Goal: Find specific page/section: Find specific page/section

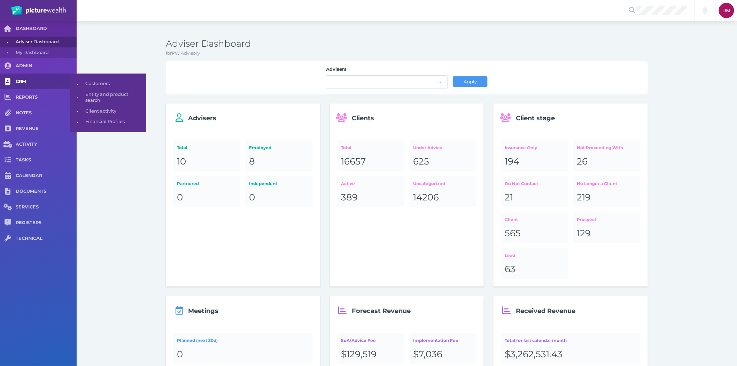
click at [23, 78] on link "CRM" at bounding box center [38, 82] width 77 height 16
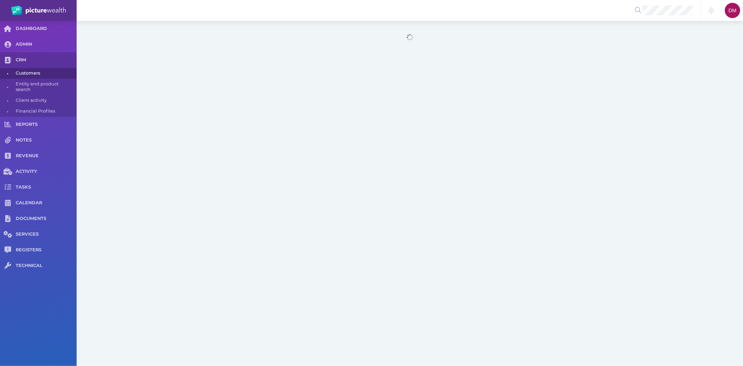
select select "25"
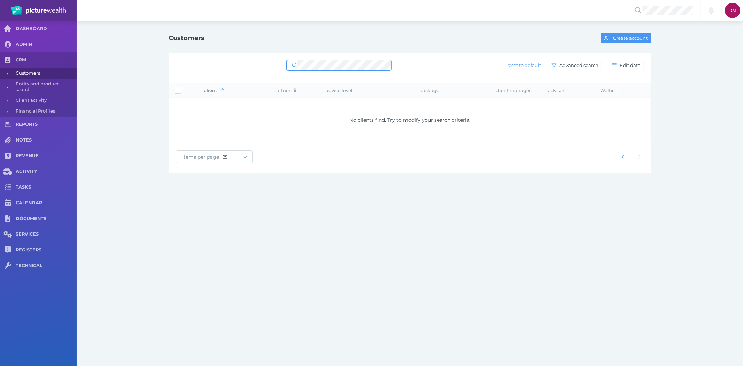
click at [173, 40] on div "Customers Create account Reset to default Advanced search Edit data client part…" at bounding box center [410, 101] width 502 height 161
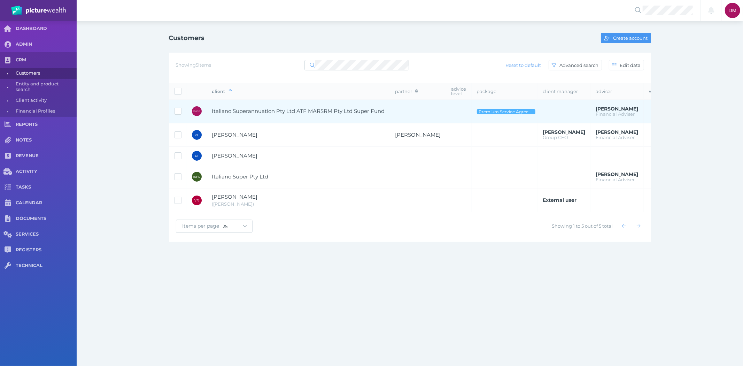
click at [265, 112] on span "Italiano Superannuation Pty Ltd ATF MARSRM Pty Ltd Super Fund" at bounding box center [298, 111] width 173 height 7
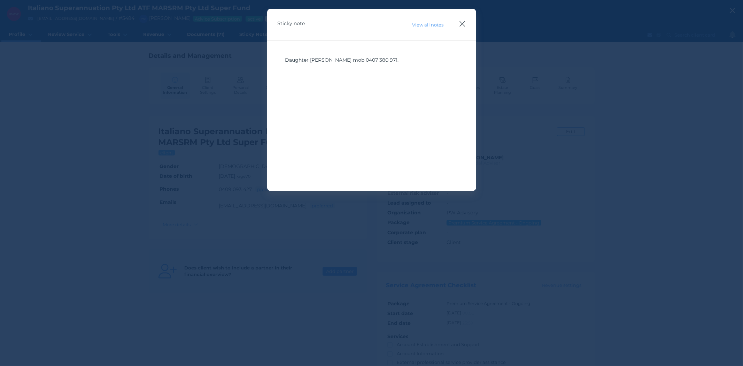
click at [462, 22] on icon "button" at bounding box center [462, 24] width 7 height 9
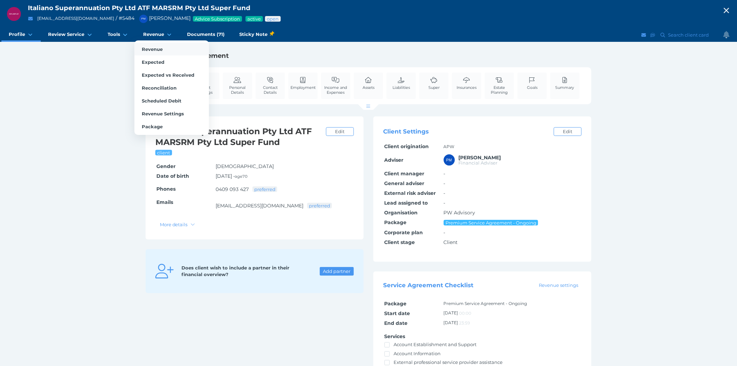
click at [153, 46] on link "Revenue" at bounding box center [172, 49] width 75 height 13
select select "25"
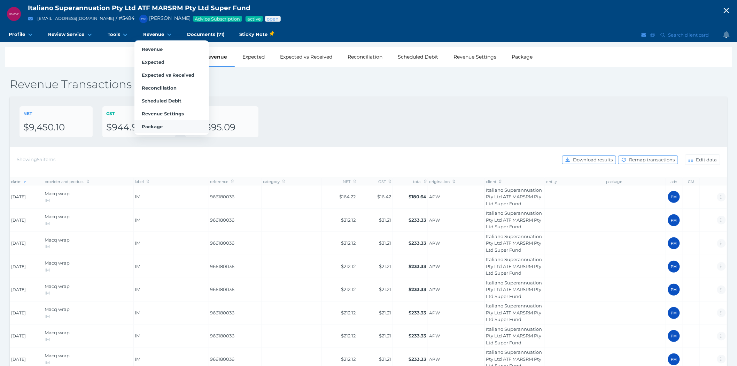
click at [150, 125] on span "Package" at bounding box center [152, 127] width 21 height 6
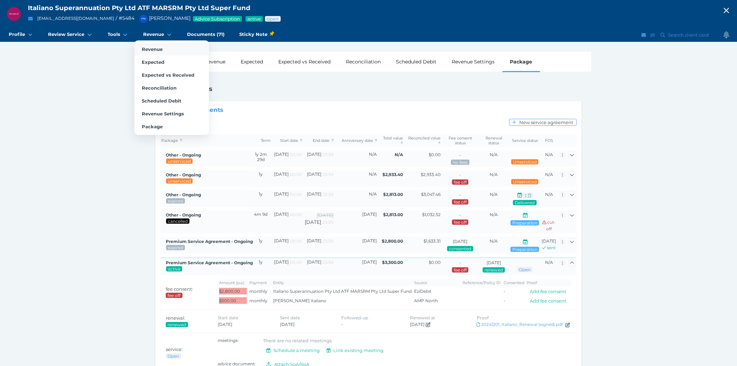
click at [148, 47] on span "Revenue" at bounding box center [152, 49] width 21 height 6
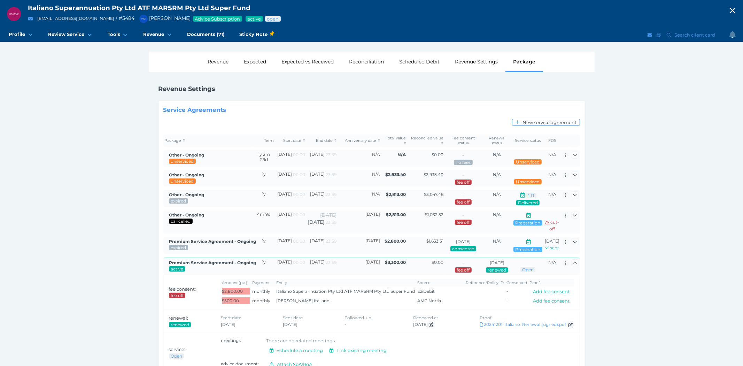
select select "25"
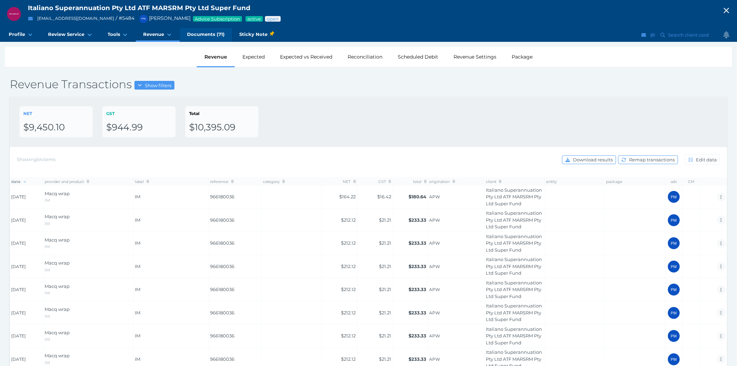
click at [200, 34] on span "Documents (71)" at bounding box center [206, 34] width 38 height 6
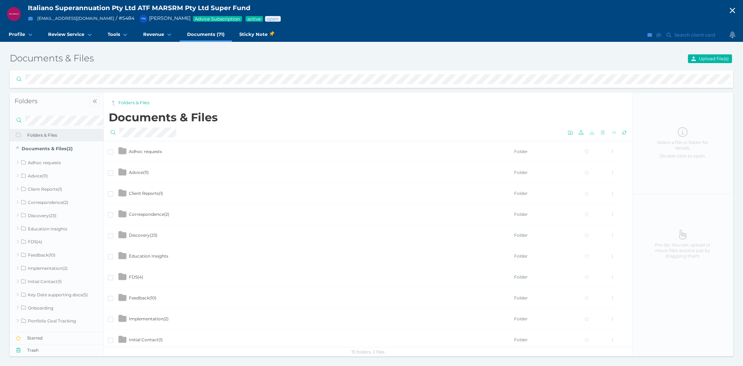
click at [146, 192] on span "Client Reports ( 1 )" at bounding box center [146, 193] width 34 height 5
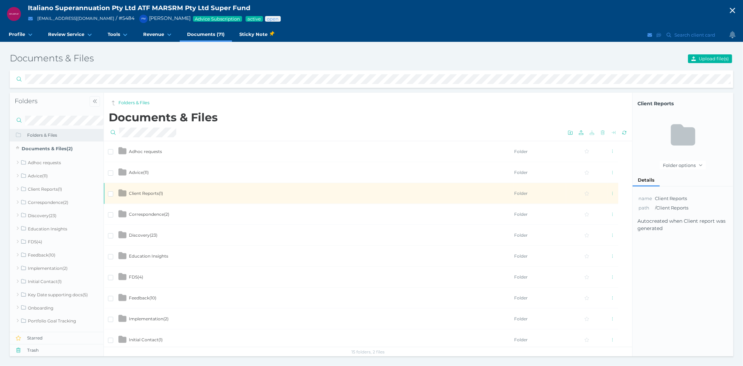
click at [147, 192] on span "Client Reports ( 1 )" at bounding box center [146, 193] width 34 height 5
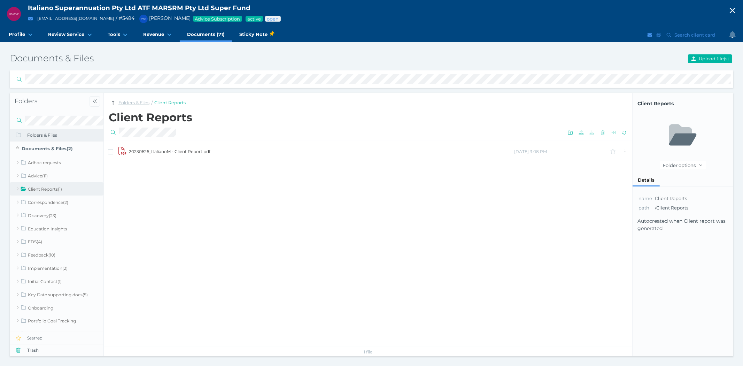
click at [131, 102] on link "Folders & Files" at bounding box center [133, 103] width 31 height 7
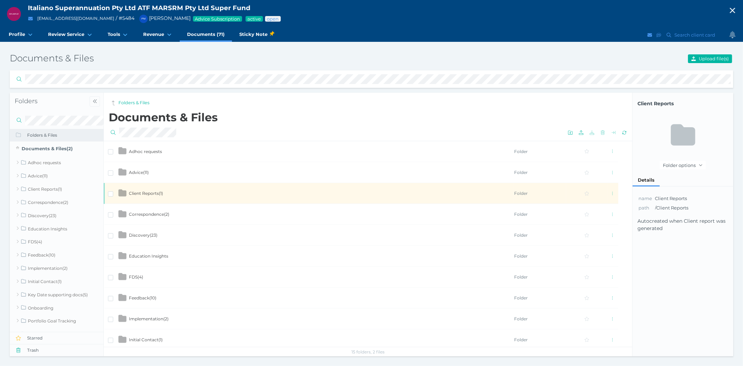
click at [733, 10] on icon "button" at bounding box center [732, 10] width 5 height 5
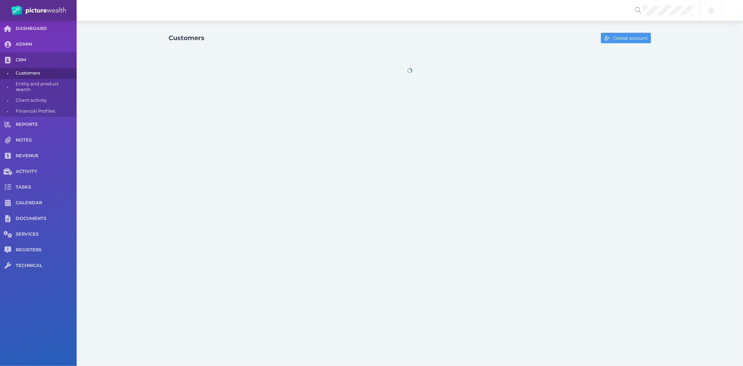
select select "25"
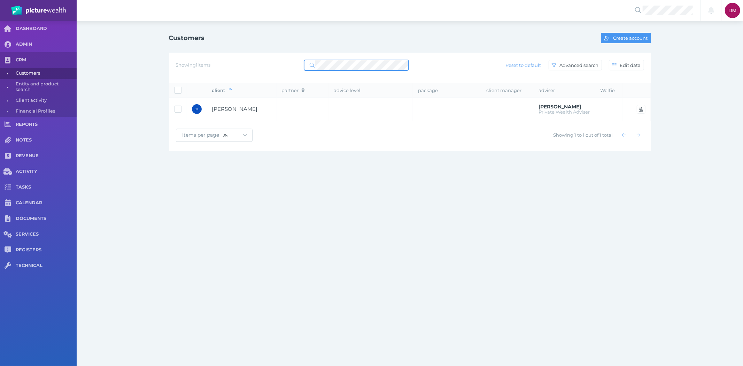
click at [266, 53] on div "Showing 1 items Reset to default Advanced search Edit data" at bounding box center [410, 68] width 482 height 30
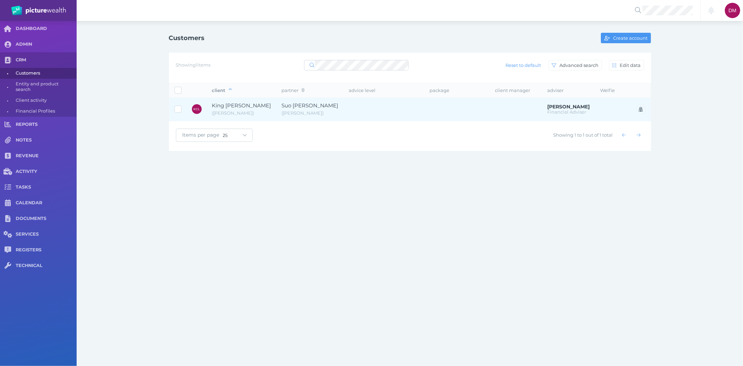
click at [246, 110] on span "( [PERSON_NAME] )" at bounding box center [241, 113] width 59 height 7
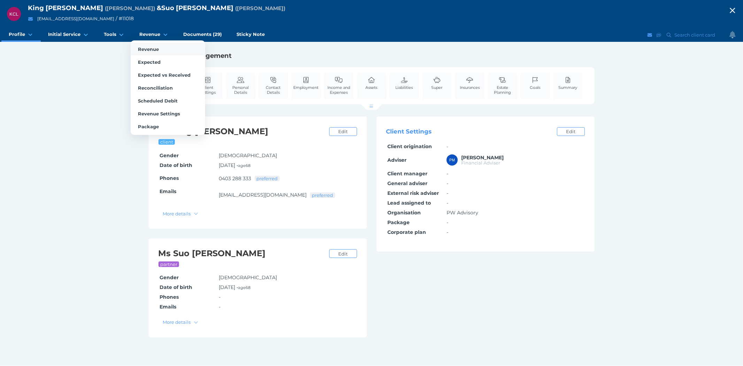
click at [149, 46] on link "Revenue" at bounding box center [168, 49] width 75 height 13
select select "25"
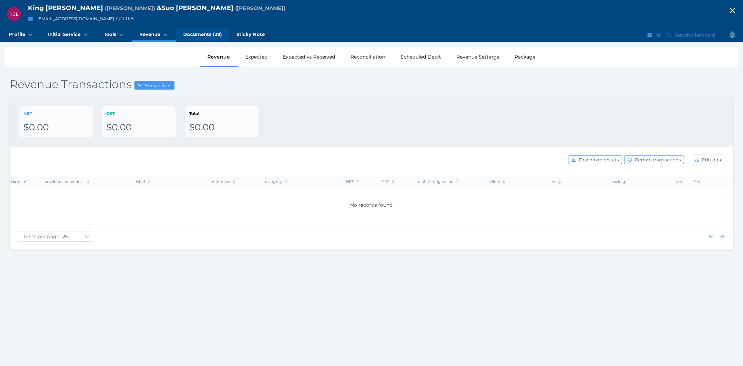
click at [194, 32] on span "Documents (29)" at bounding box center [202, 34] width 39 height 6
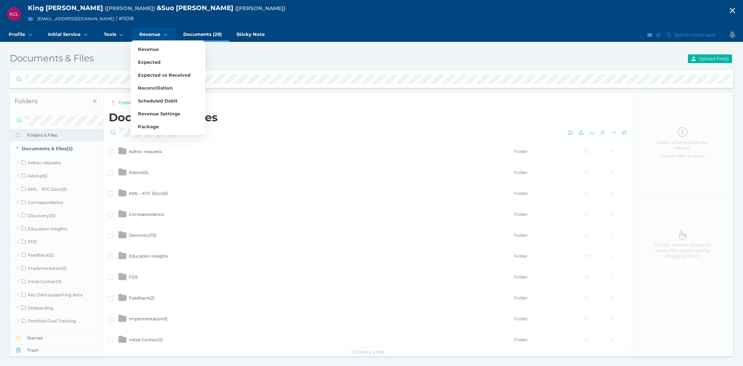
click at [146, 32] on span "Revenue" at bounding box center [149, 34] width 21 height 6
select select "25"
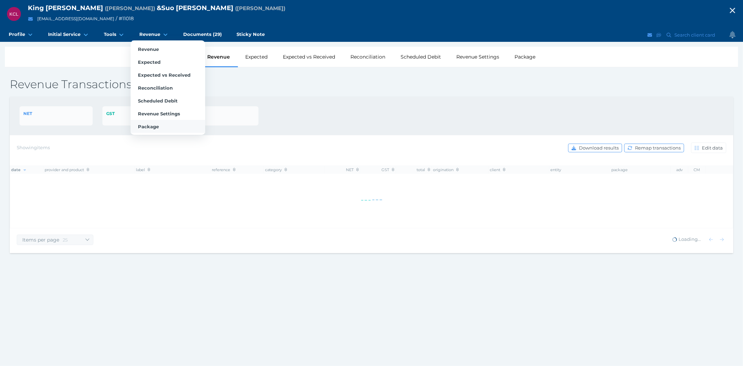
click at [147, 128] on span "Package" at bounding box center [148, 127] width 21 height 6
